Goal: Purchase product/service

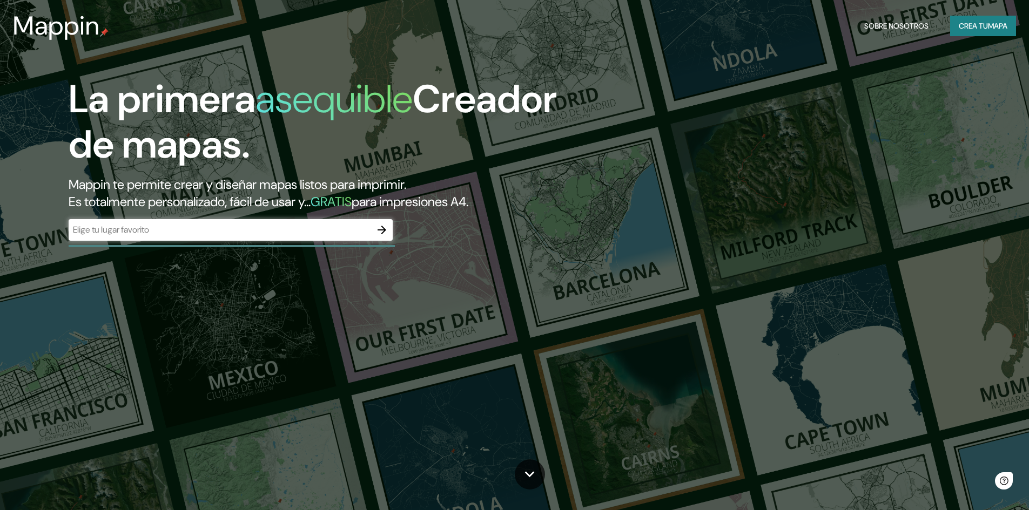
click at [982, 15] on div "Mappin Sobre nosotros Crea tu mapa" at bounding box center [514, 26] width 1029 height 35
click at [976, 30] on font "Crea tu" at bounding box center [972, 26] width 29 height 10
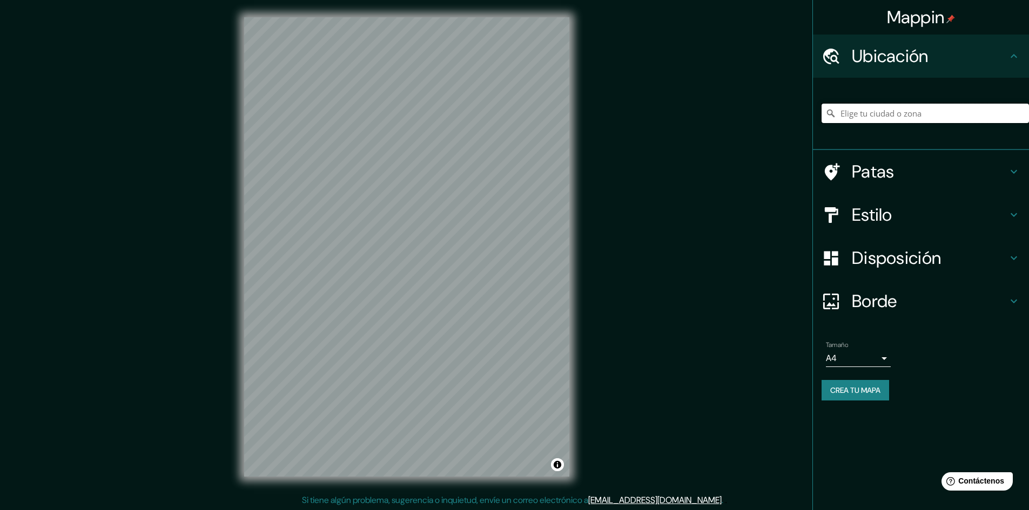
click at [886, 109] on input "Elige tu ciudad o zona" at bounding box center [924, 113] width 207 height 19
click at [886, 112] on input "Elige tu ciudad o zona" at bounding box center [924, 113] width 207 height 19
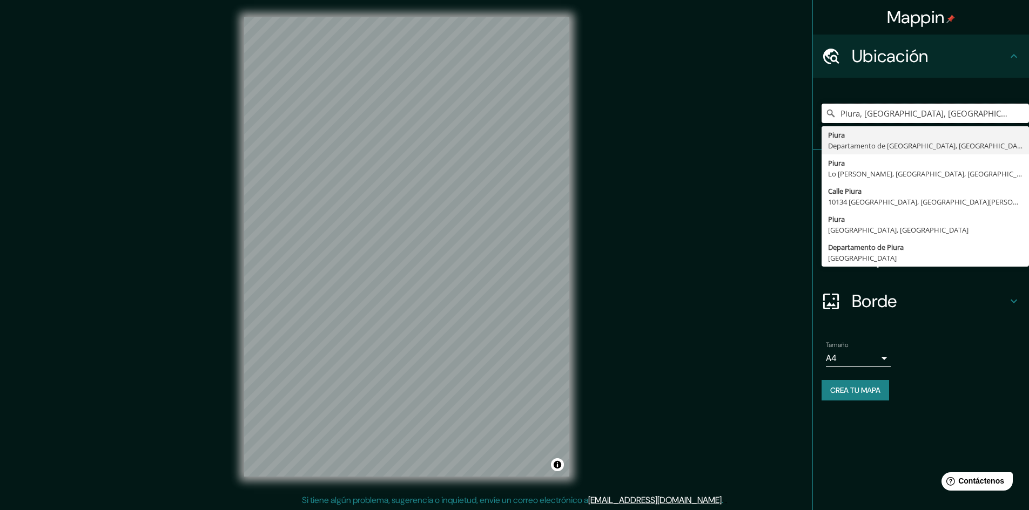
type input "Piura, [GEOGRAPHIC_DATA], [GEOGRAPHIC_DATA]"
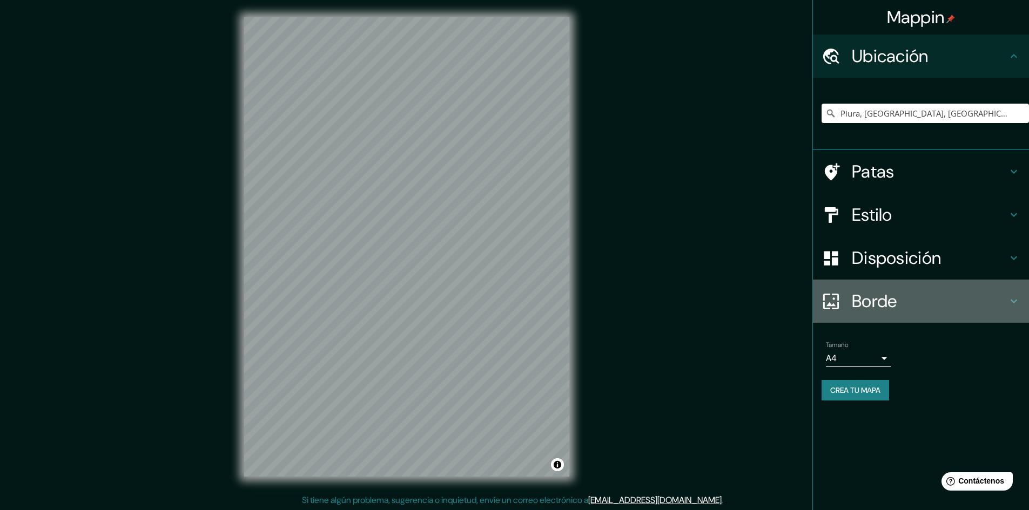
click at [884, 308] on font "Borde" at bounding box center [873, 301] width 45 height 23
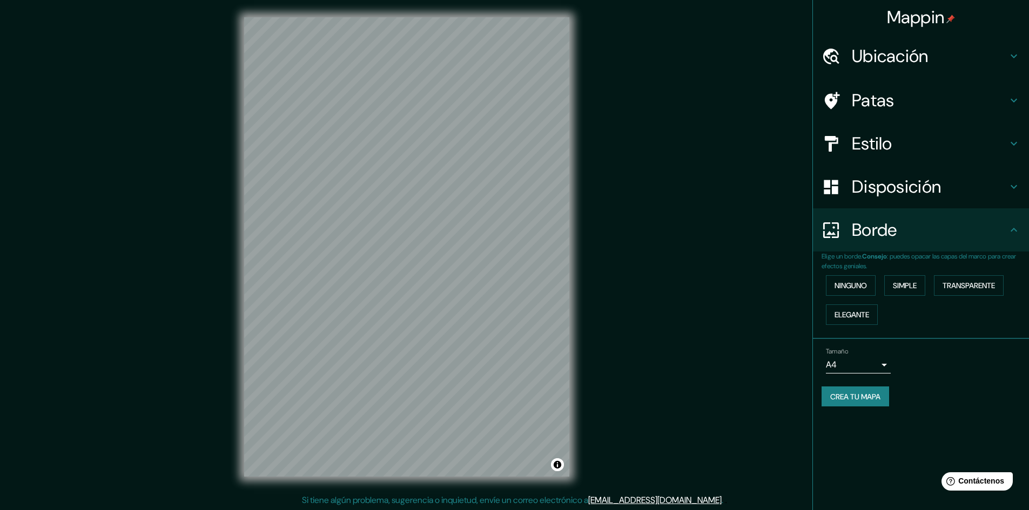
click at [901, 193] on font "Disposición" at bounding box center [895, 186] width 89 height 23
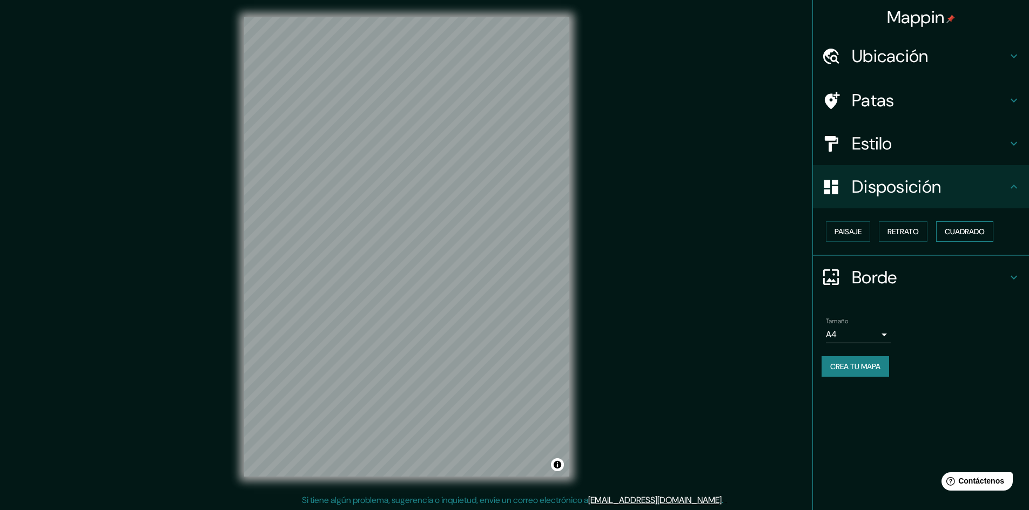
click at [950, 229] on font "Cuadrado" at bounding box center [964, 232] width 40 height 10
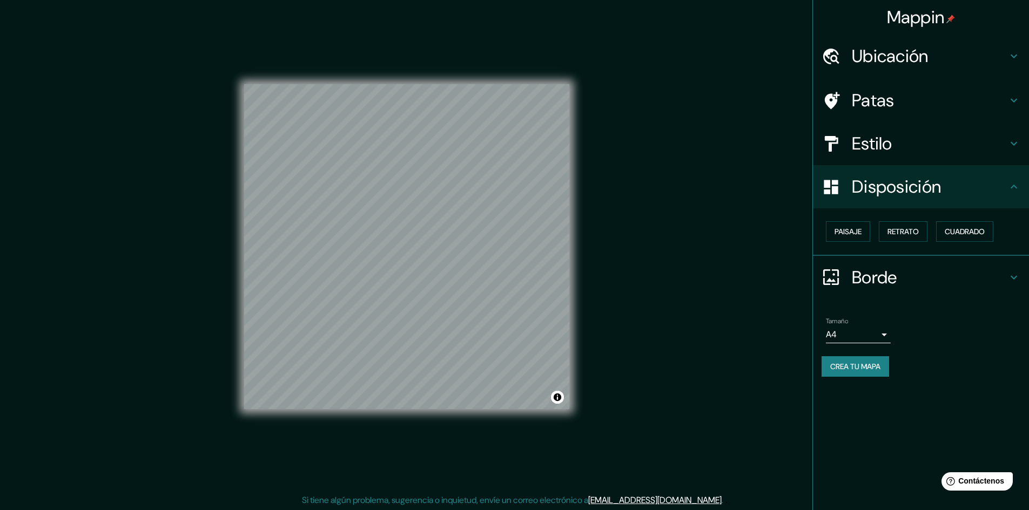
click at [860, 333] on body "Mappin Ubicación Piura, [GEOGRAPHIC_DATA], [GEOGRAPHIC_DATA] Piura [GEOGRAPHIC_…" at bounding box center [514, 255] width 1029 height 510
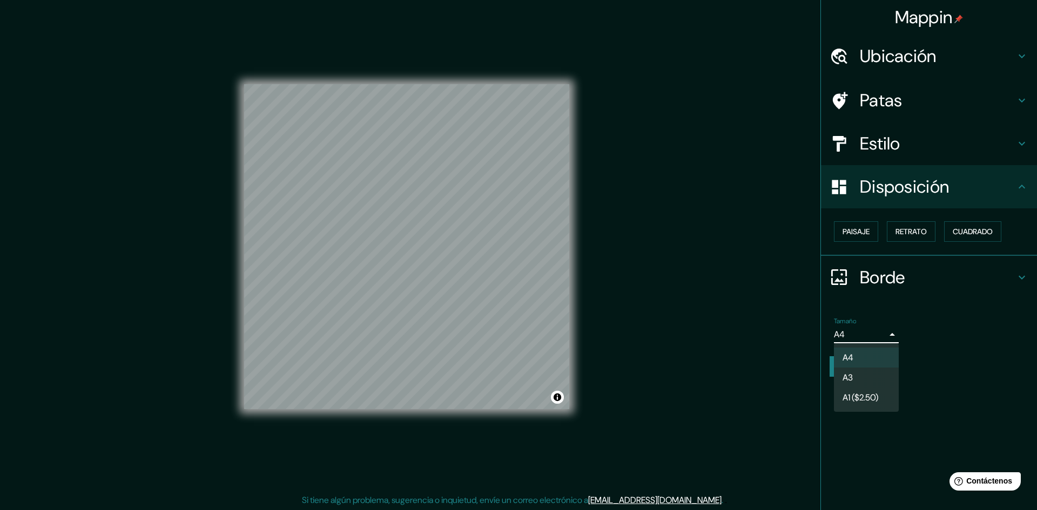
click at [865, 368] on li "A3" at bounding box center [866, 378] width 65 height 20
type input "a4"
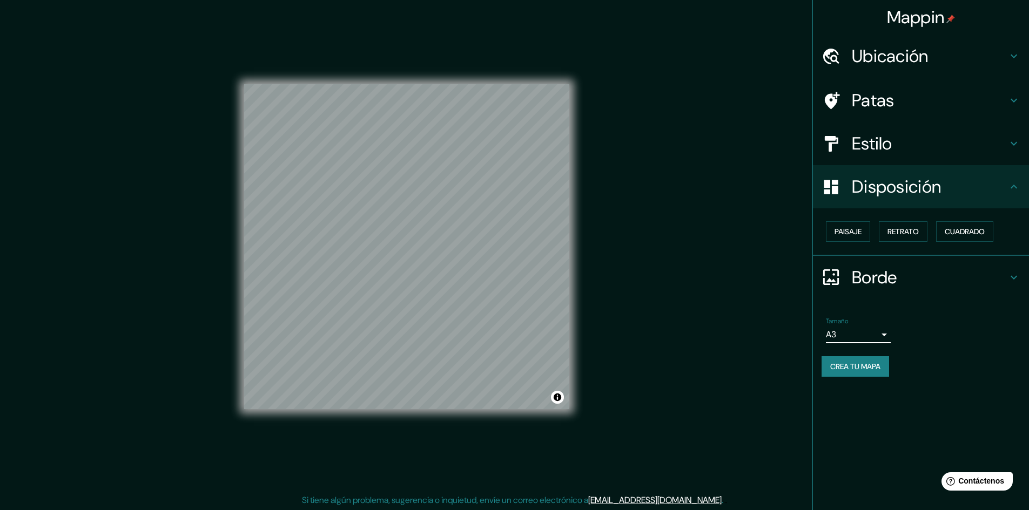
click at [861, 363] on font "Crea tu mapa" at bounding box center [855, 367] width 50 height 10
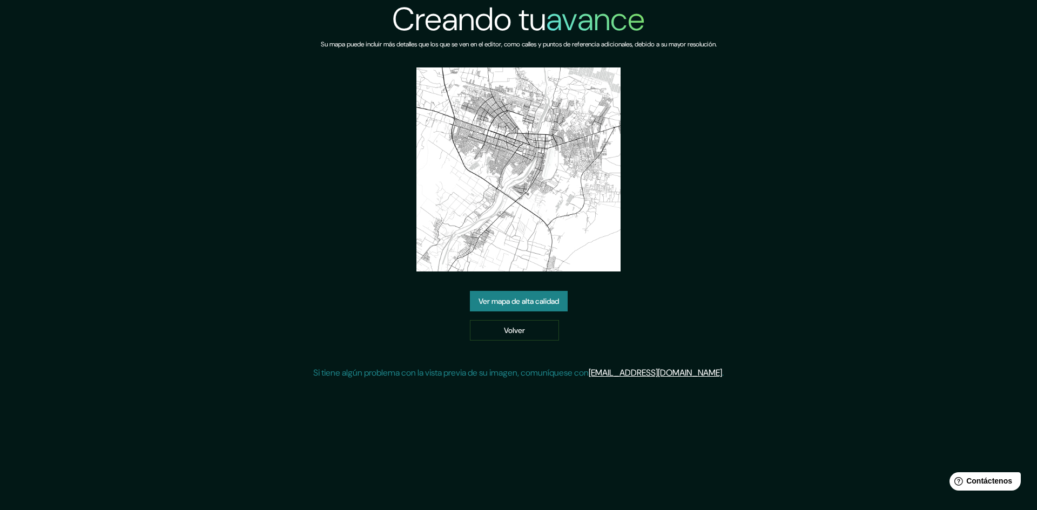
click at [546, 299] on font "Ver mapa de alta calidad" at bounding box center [518, 301] width 80 height 10
